Goal: Information Seeking & Learning: Learn about a topic

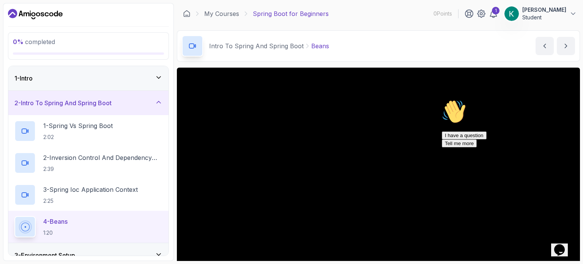
click at [442, 100] on icon "Chat attention grabber" at bounding box center [442, 100] width 0 height 0
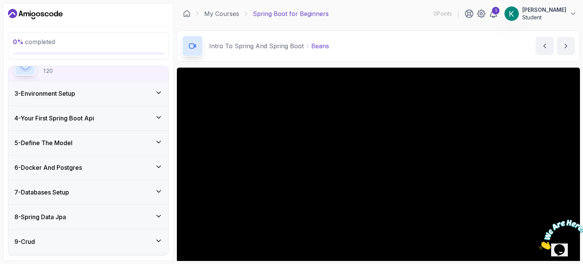
scroll to position [161, 0]
click at [93, 116] on h3 "4 - Your First Spring Boot Api" at bounding box center [54, 118] width 80 height 9
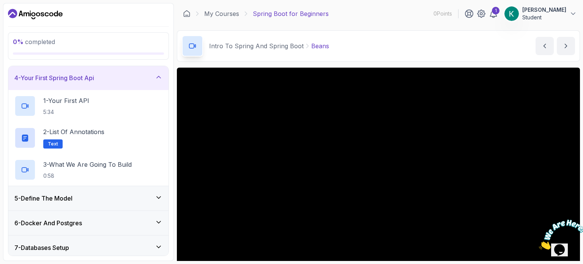
scroll to position [75, 0]
click at [93, 138] on h2 "2 - List of Annotations Text" at bounding box center [73, 136] width 61 height 21
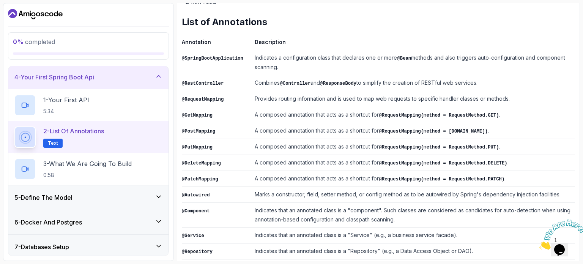
scroll to position [106, 0]
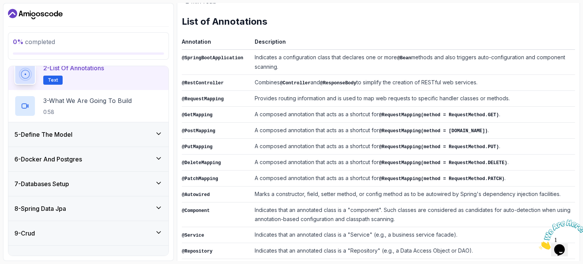
click at [88, 138] on div "5 - Define The Model" at bounding box center [88, 134] width 148 height 9
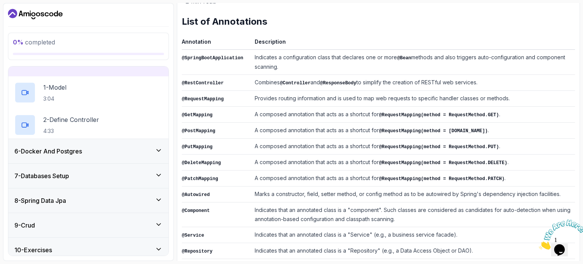
scroll to position [105, 0]
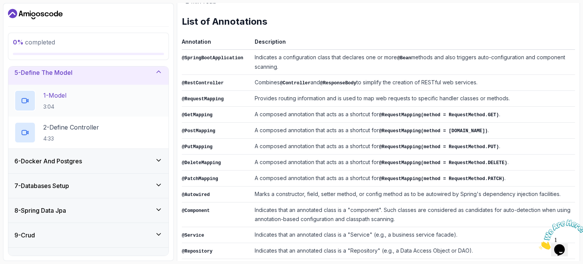
click at [86, 92] on div "1 - Model 3:04" at bounding box center [88, 100] width 148 height 21
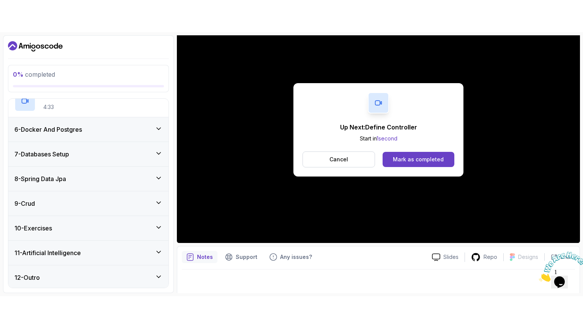
scroll to position [123, 0]
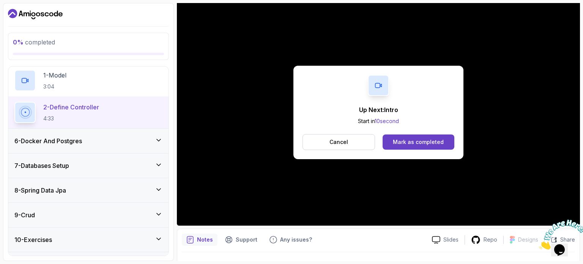
scroll to position [125, 0]
click at [127, 137] on div "6 - Docker And Postgres" at bounding box center [88, 141] width 148 height 9
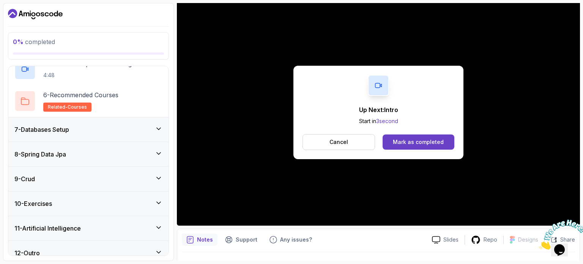
scroll to position [296, 0]
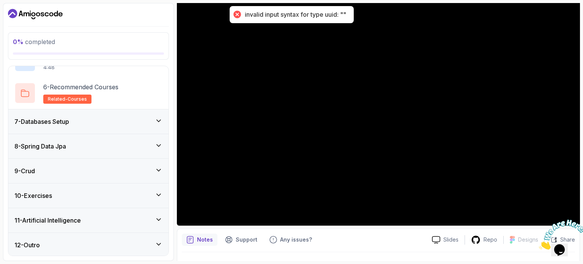
click at [76, 217] on h3 "11 - Artificial Intelligence" at bounding box center [47, 220] width 66 height 9
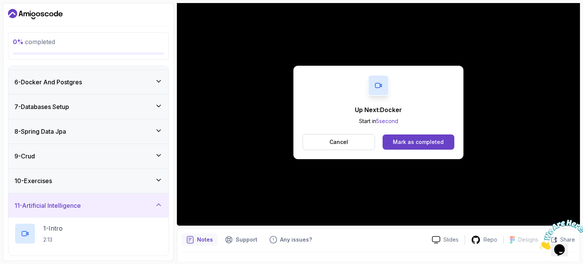
scroll to position [103, 0]
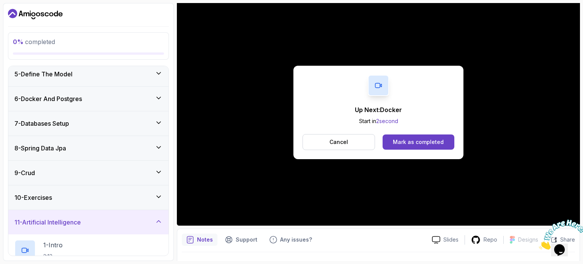
click at [67, 88] on div "6 - Docker And Postgres" at bounding box center [88, 99] width 160 height 24
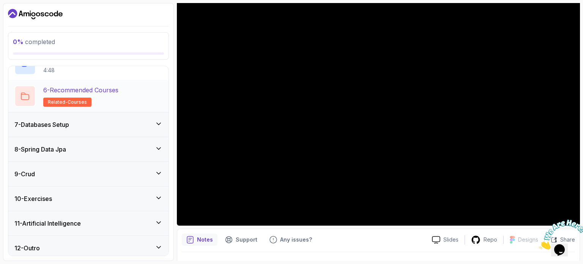
scroll to position [296, 0]
